Goal: Navigation & Orientation: Find specific page/section

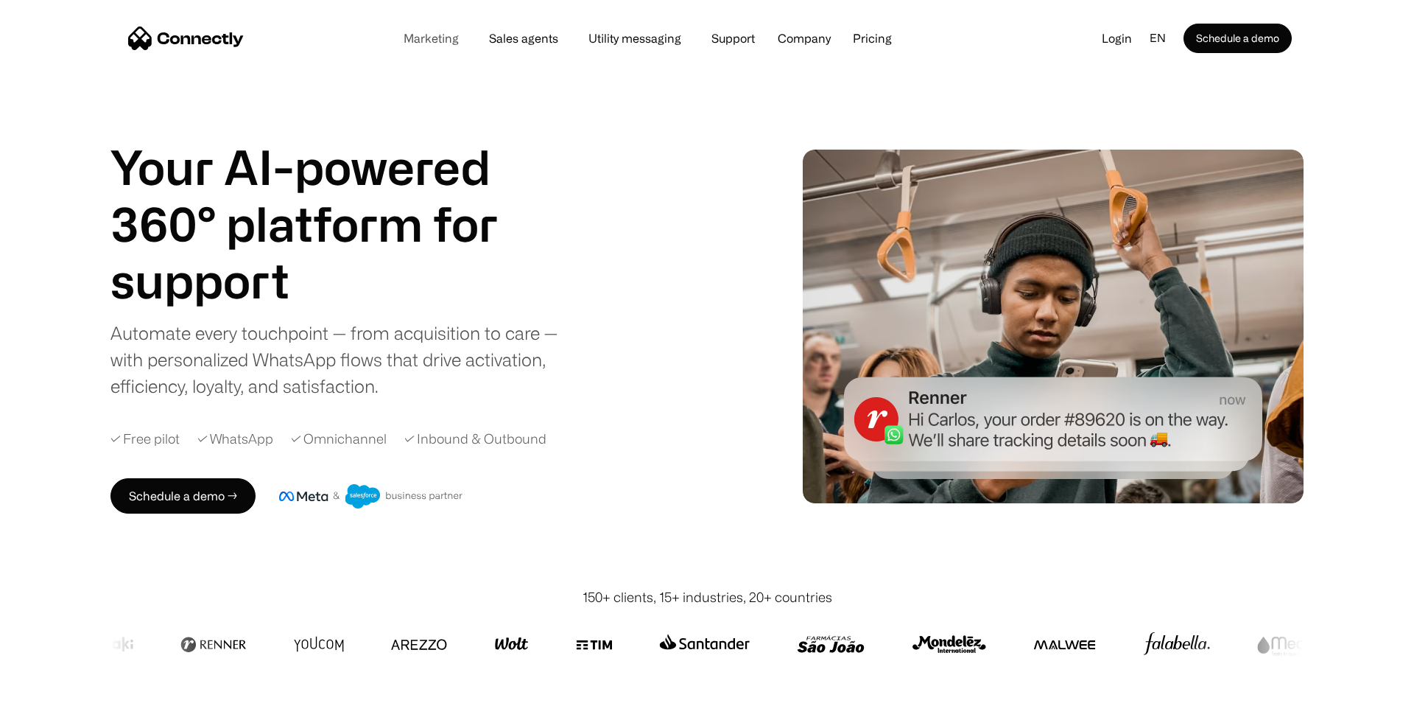
click at [441, 40] on link "Marketing" at bounding box center [431, 38] width 79 height 12
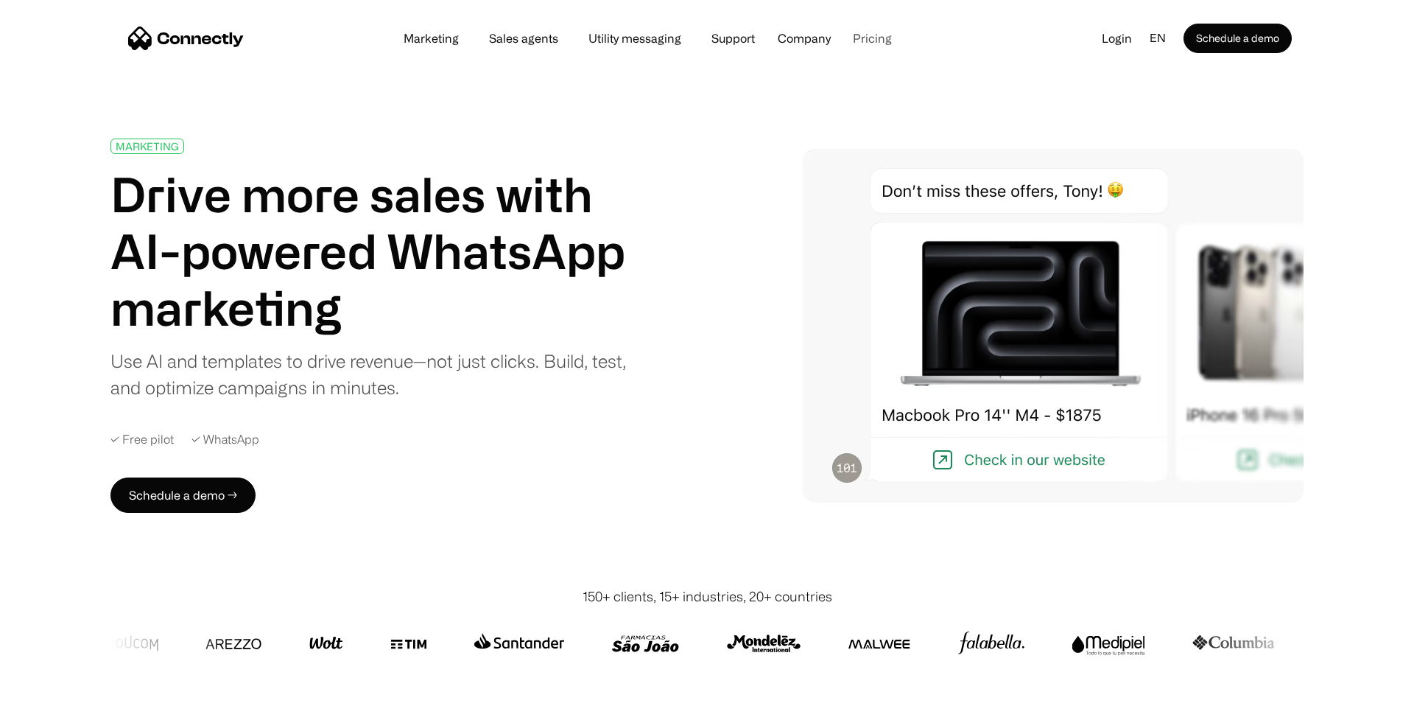
click at [883, 37] on link "Pricing" at bounding box center [872, 38] width 63 height 12
